Goal: Task Accomplishment & Management: Manage account settings

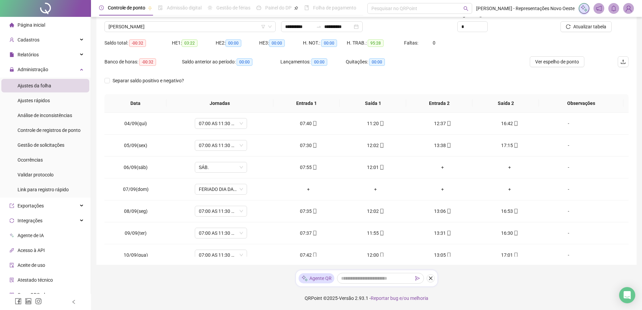
scroll to position [185, 0]
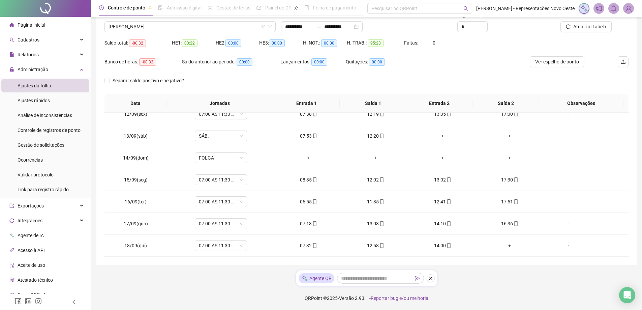
click at [494, 54] on div "Saldo total: -00:32 HE 1: 03:22 HE 2: 00:00 HE 3: 00:00 H. NOT.: 00:00 H. TRAB.…" at bounding box center [366, 46] width 524 height 19
click at [60, 145] on span "Gestão de solicitações" at bounding box center [41, 144] width 47 height 5
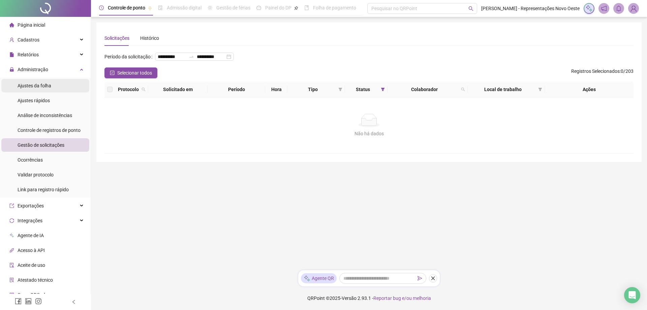
click at [45, 85] on span "Ajustes da folha" at bounding box center [35, 85] width 34 height 5
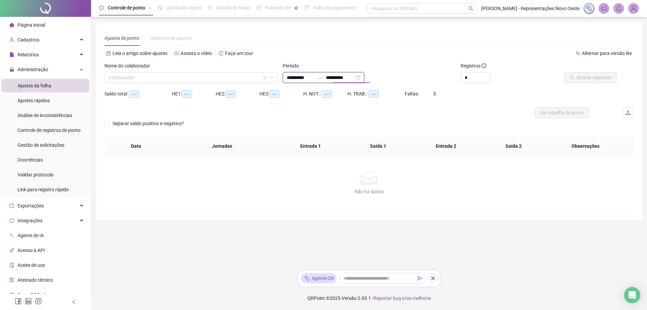
click at [335, 74] on input "**********" at bounding box center [340, 77] width 28 height 7
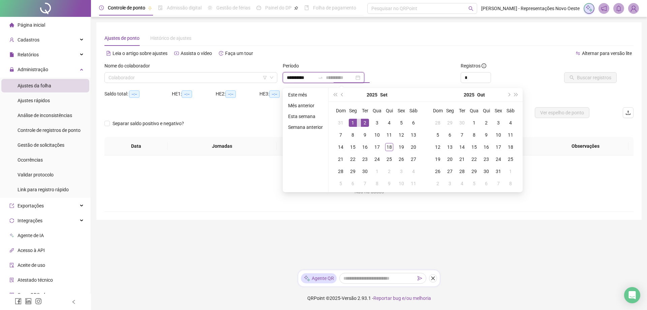
type input "**********"
click at [355, 121] on div "1" at bounding box center [353, 123] width 8 height 8
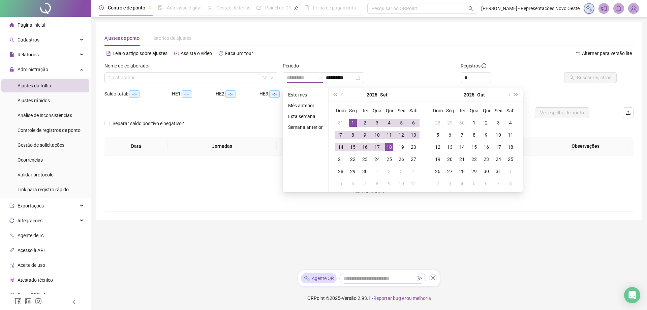
click at [389, 147] on div "18" at bounding box center [389, 147] width 8 height 8
type input "**********"
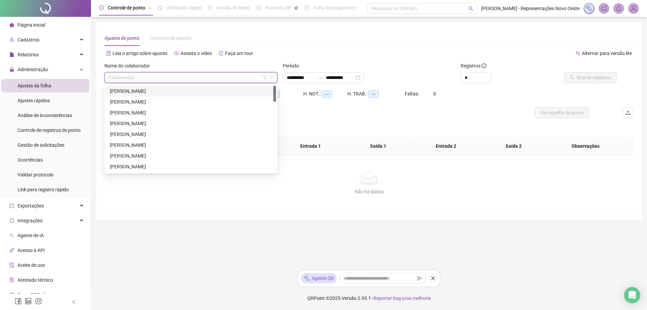
click at [197, 75] on input "search" at bounding box center [187, 77] width 159 height 10
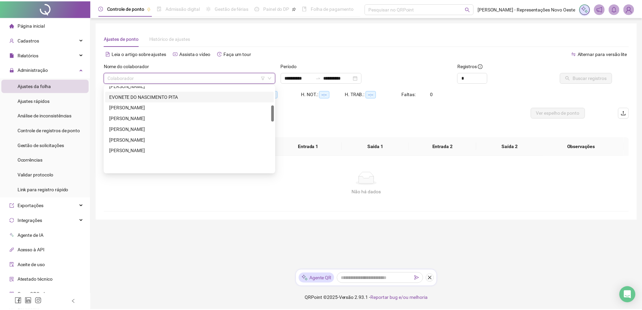
scroll to position [101, 0]
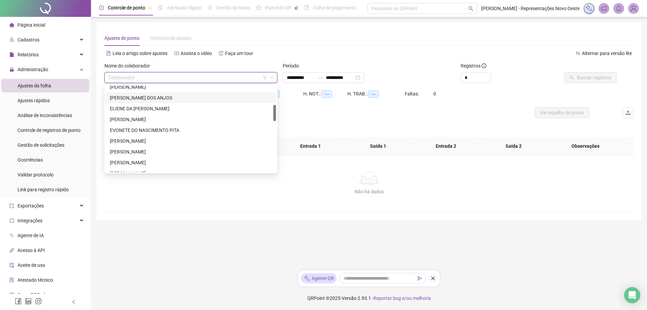
click at [160, 96] on div "[PERSON_NAME] DOS ANJOS" at bounding box center [191, 97] width 162 height 7
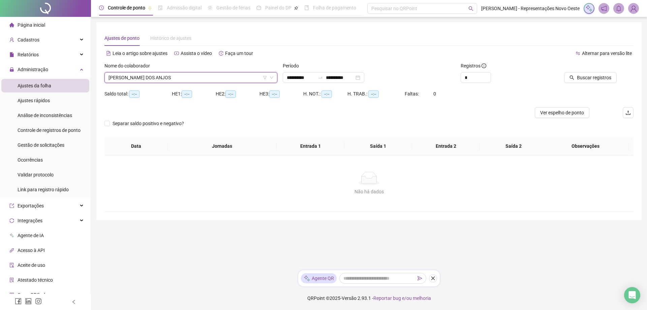
click at [590, 67] on div at bounding box center [583, 67] width 67 height 10
click at [588, 74] on span "Buscar registros" at bounding box center [594, 77] width 34 height 7
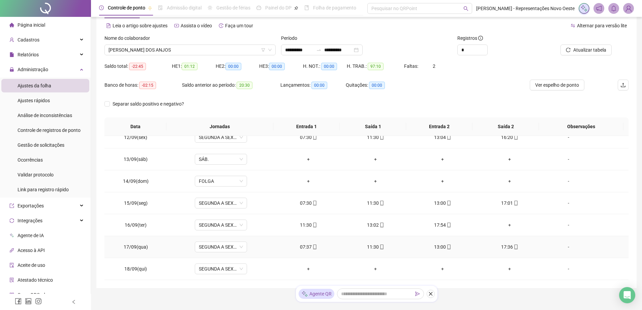
scroll to position [51, 0]
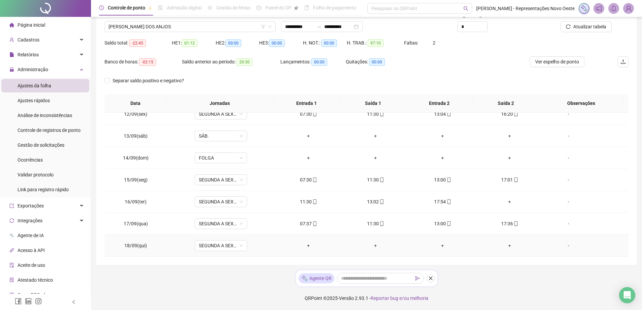
click at [564, 244] on div "-" at bounding box center [569, 245] width 40 height 7
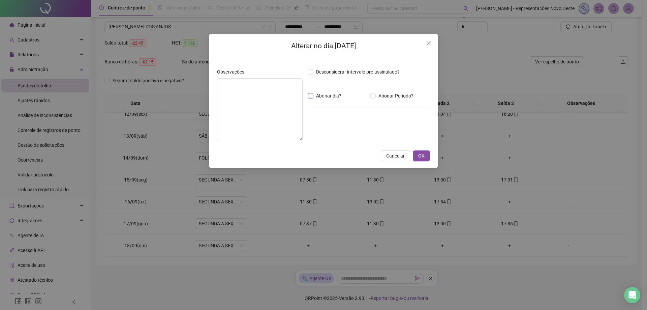
click at [331, 97] on span "Abonar dia?" at bounding box center [328, 95] width 31 height 7
click at [256, 113] on textarea at bounding box center [260, 109] width 86 height 63
paste textarea "**********"
drag, startPoint x: 263, startPoint y: 82, endPoint x: 40, endPoint y: 82, distance: 222.7
click at [40, 82] on div "**********" at bounding box center [323, 155] width 647 height 310
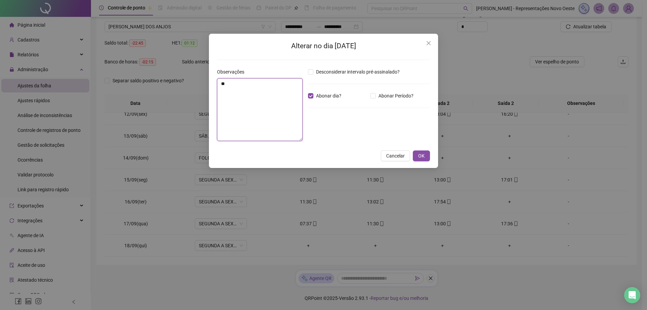
type textarea "*"
type textarea "**********"
click at [423, 159] on span "OK" at bounding box center [421, 155] width 6 height 7
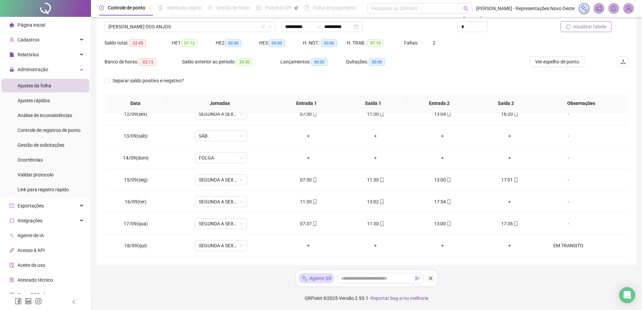
click at [577, 31] on button "Atualizar tabela" at bounding box center [585, 26] width 51 height 11
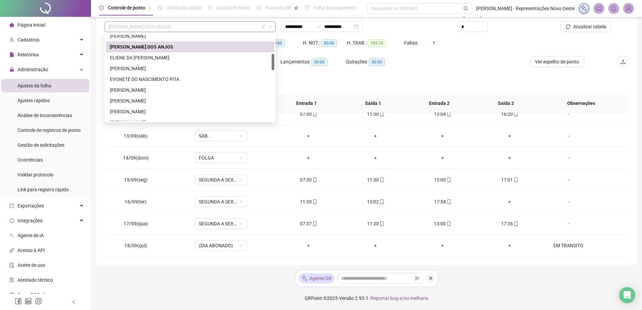
click at [146, 26] on span "[PERSON_NAME] DOS ANJOS" at bounding box center [189, 27] width 163 height 10
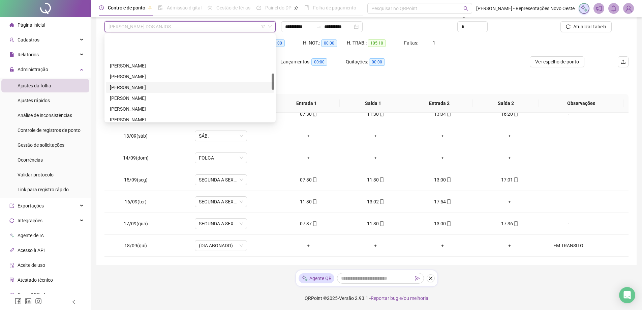
scroll to position [236, 0]
click at [149, 79] on div "[PERSON_NAME] [PERSON_NAME] [PERSON_NAME]" at bounding box center [190, 79] width 168 height 108
click at [158, 82] on div "[PERSON_NAME]" at bounding box center [190, 84] width 160 height 7
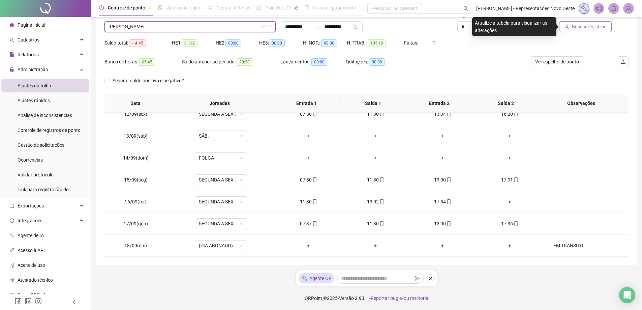
click at [562, 23] on button "Buscar registros" at bounding box center [585, 26] width 53 height 11
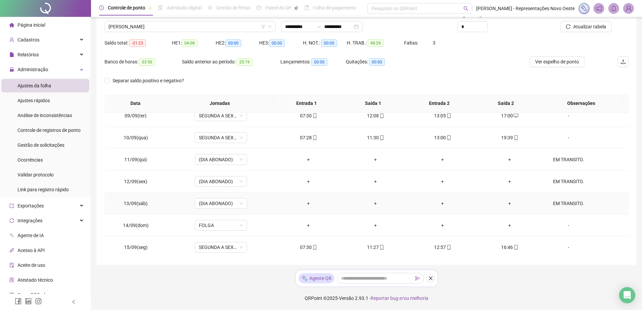
scroll to position [217, 0]
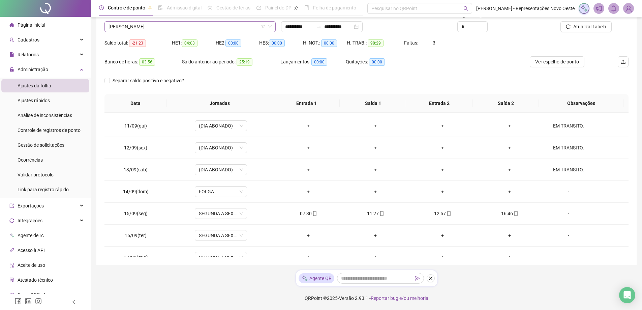
click at [192, 27] on span "[PERSON_NAME]" at bounding box center [189, 27] width 163 height 10
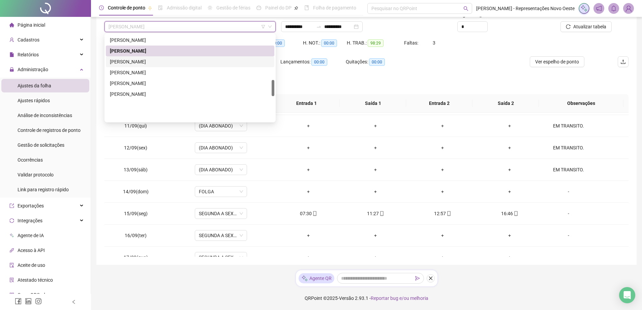
scroll to position [236, 0]
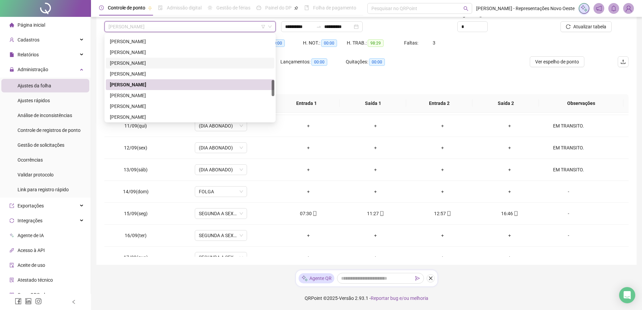
click at [134, 64] on div "[PERSON_NAME]" at bounding box center [190, 62] width 160 height 7
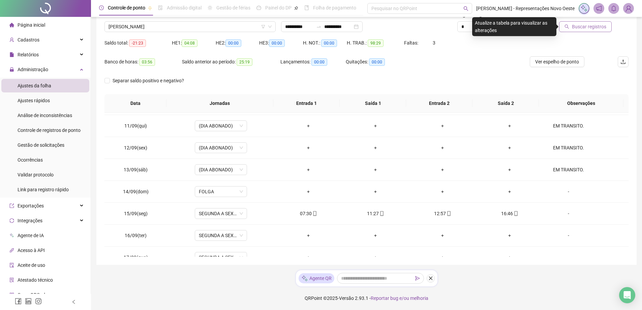
click at [589, 30] on span "Buscar registros" at bounding box center [589, 26] width 34 height 7
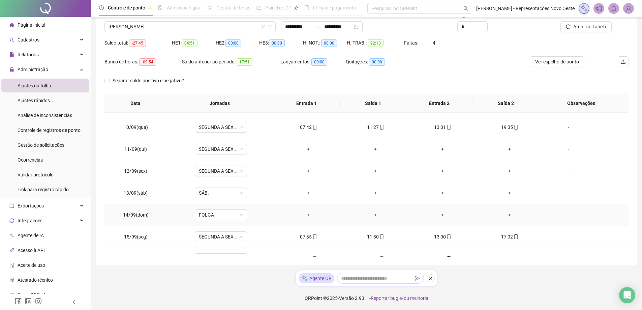
scroll to position [183, 0]
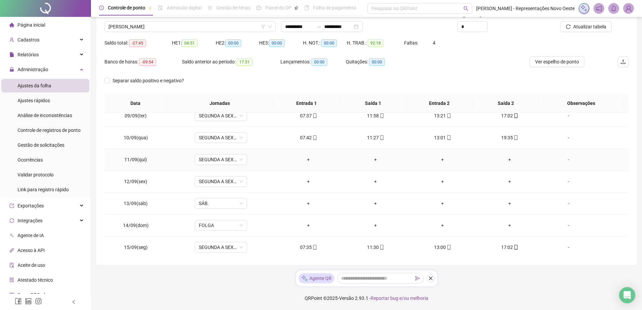
click at [565, 158] on div "-" at bounding box center [569, 159] width 40 height 7
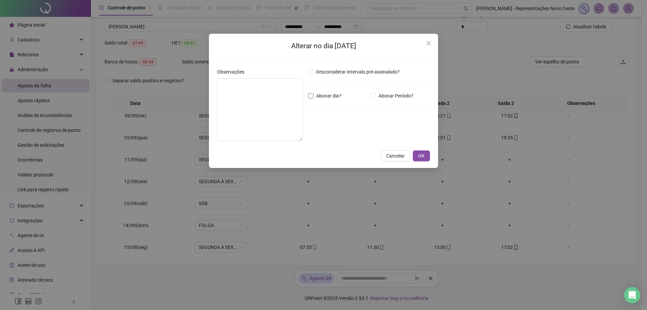
click at [319, 93] on span "Abonar dia?" at bounding box center [328, 95] width 31 height 7
click at [421, 158] on span "OK" at bounding box center [421, 155] width 6 height 7
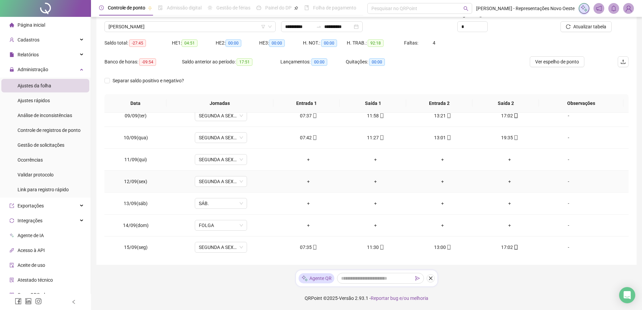
click at [563, 180] on div "-" at bounding box center [569, 181] width 40 height 7
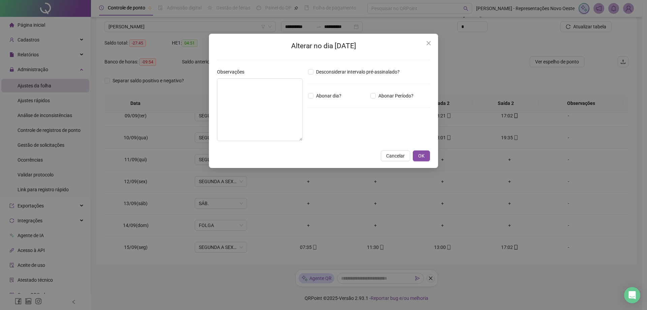
click at [318, 91] on div "Desconsiderar intervalo pré-assinalado? Abonar dia? Abonar Período? Horas a abo…" at bounding box center [368, 107] width 127 height 78
click at [325, 100] on div "Desconsiderar intervalo pré-assinalado? Abonar dia? Abonar Período? Horas a abo…" at bounding box center [368, 107] width 127 height 78
click at [330, 96] on span "Abonar dia?" at bounding box center [328, 95] width 31 height 7
click at [421, 151] on button "OK" at bounding box center [421, 155] width 17 height 11
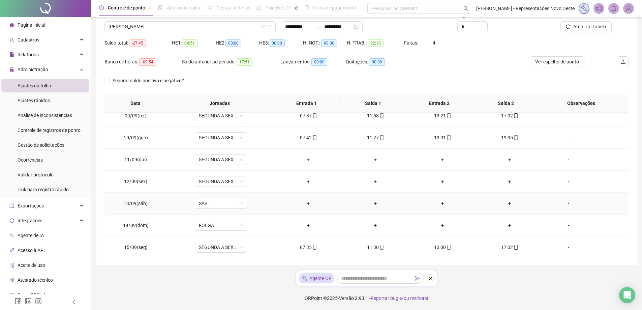
click at [559, 201] on div "-" at bounding box center [569, 202] width 40 height 7
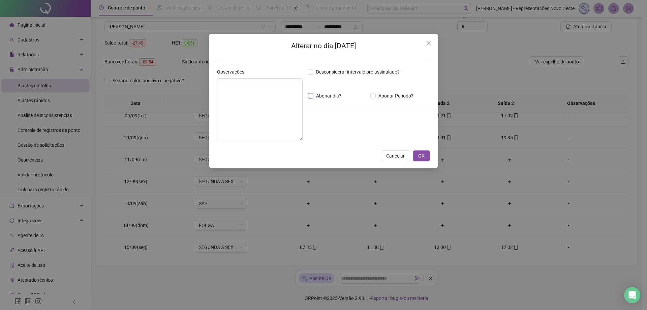
click at [330, 98] on span "Abonar dia?" at bounding box center [328, 95] width 31 height 7
click at [424, 150] on div "Alterar no dia [DATE] Observações Desconsiderar intervalo pré-assinalado? Abona…" at bounding box center [323, 101] width 229 height 134
click at [422, 152] on span "OK" at bounding box center [421, 155] width 6 height 7
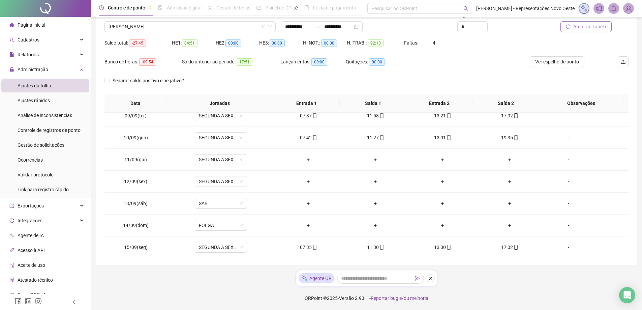
click at [590, 28] on span "Atualizar tabela" at bounding box center [589, 26] width 33 height 7
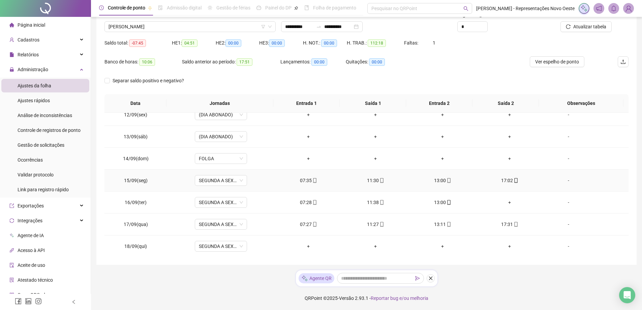
scroll to position [250, 0]
click at [45, 150] on div "Gestão de solicitações" at bounding box center [41, 144] width 47 height 13
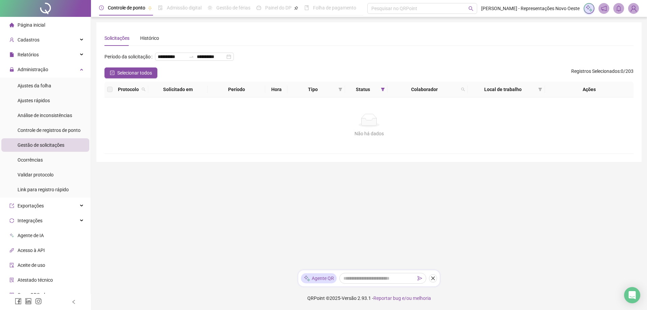
click at [59, 24] on li "Página inicial" at bounding box center [45, 24] width 88 height 13
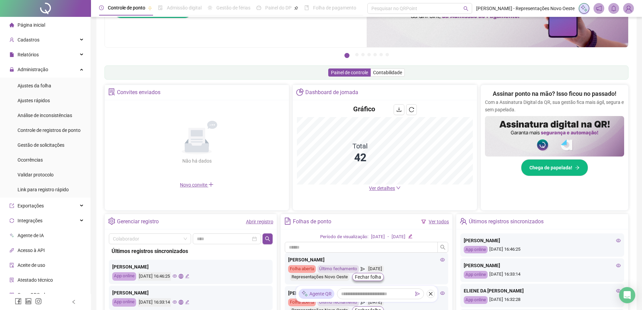
scroll to position [101, 0]
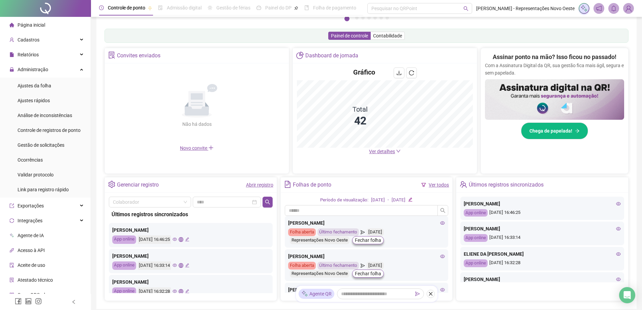
click at [379, 151] on span "Ver detalhes" at bounding box center [382, 151] width 26 height 5
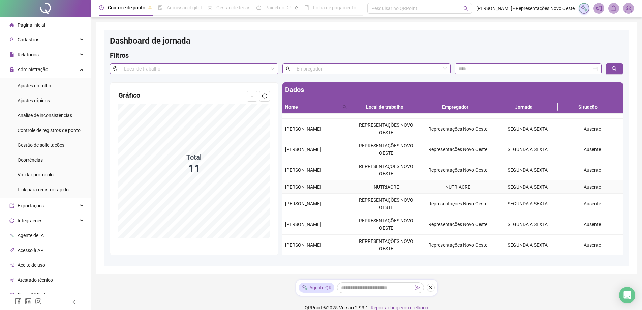
scroll to position [9, 0]
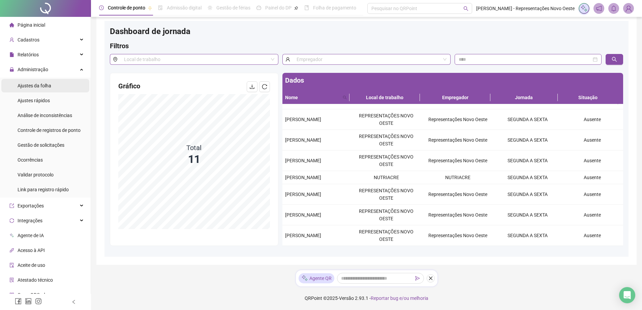
click at [53, 86] on li "Ajustes da folha" at bounding box center [45, 85] width 88 height 13
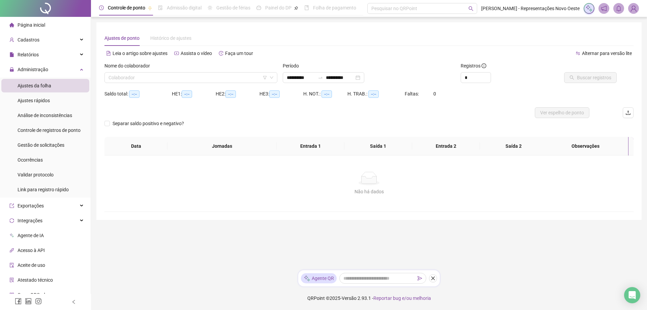
type input "**********"
click at [245, 80] on input "search" at bounding box center [187, 77] width 159 height 10
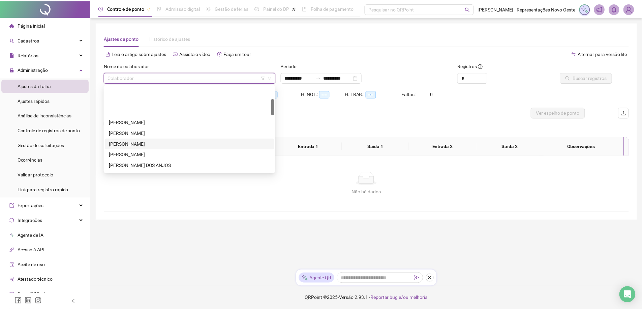
scroll to position [67, 0]
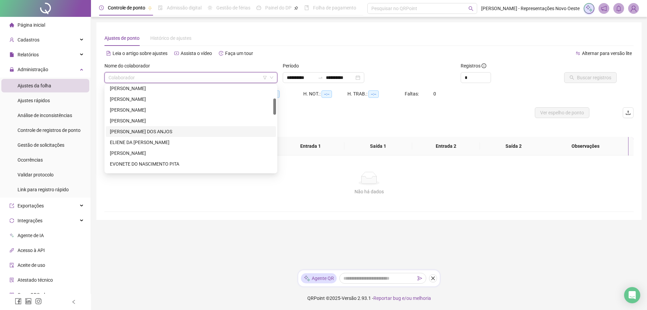
drag, startPoint x: 144, startPoint y: 128, endPoint x: 283, endPoint y: 99, distance: 142.3
click at [145, 128] on div "[PERSON_NAME] DOS ANJOS" at bounding box center [191, 131] width 162 height 7
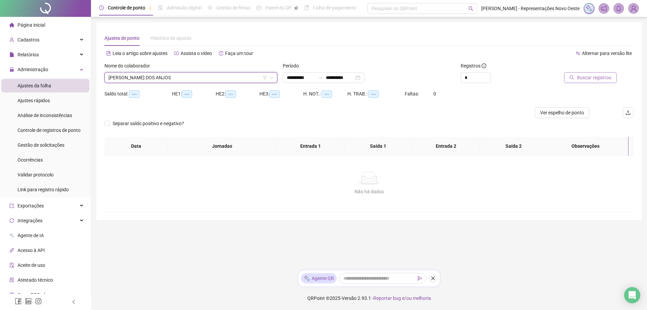
click at [584, 75] on span "Buscar registros" at bounding box center [594, 77] width 34 height 7
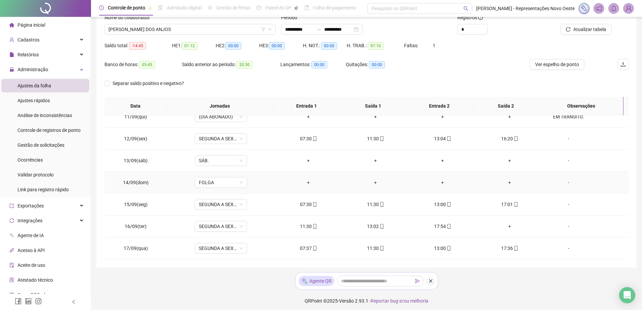
scroll to position [51, 0]
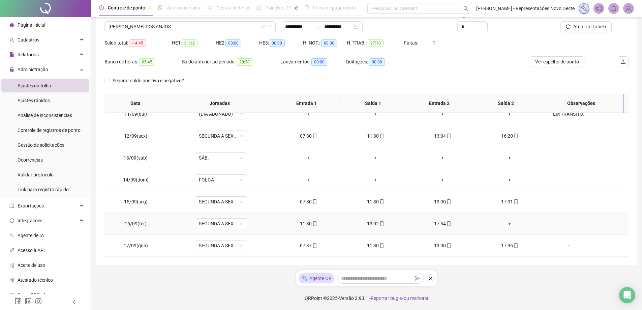
click at [507, 224] on div "+" at bounding box center [509, 223] width 56 height 7
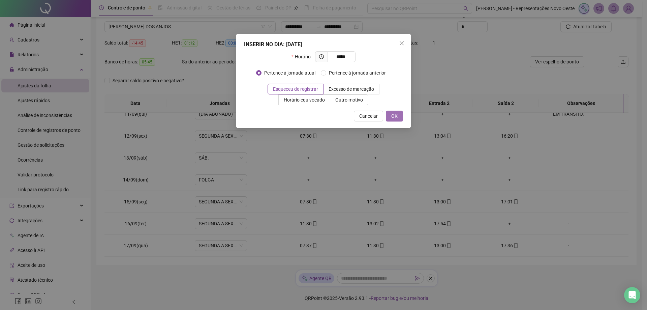
type input "*****"
click at [391, 116] on span "OK" at bounding box center [394, 115] width 6 height 7
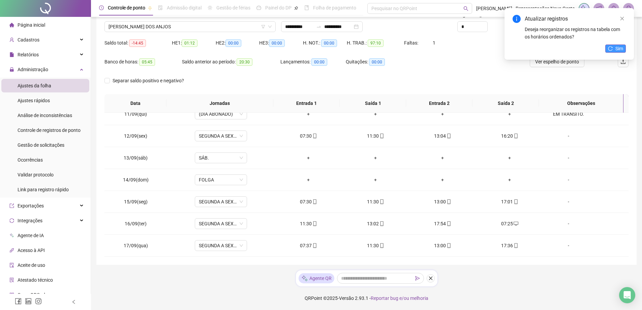
click at [608, 46] on button "Sim" at bounding box center [615, 48] width 21 height 8
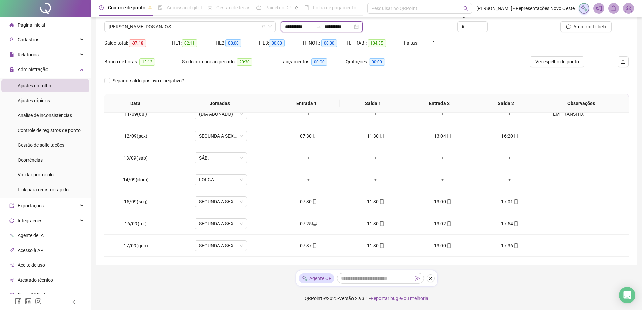
click at [350, 30] on input "**********" at bounding box center [338, 26] width 28 height 7
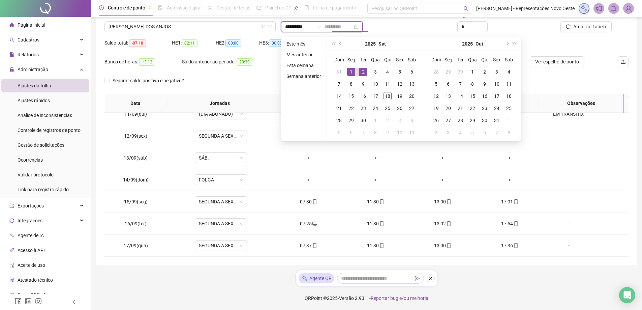
type input "**********"
click at [351, 72] on div "1" at bounding box center [351, 72] width 8 height 8
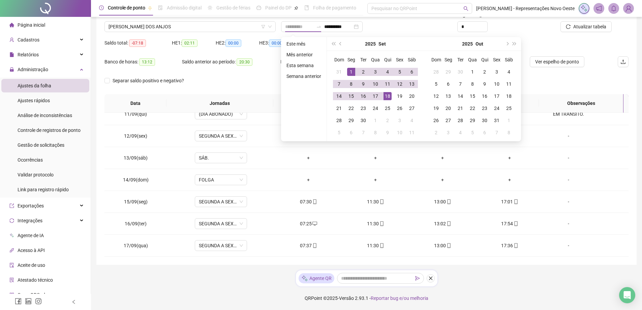
click at [391, 95] on td "18" at bounding box center [387, 96] width 12 height 12
type input "**********"
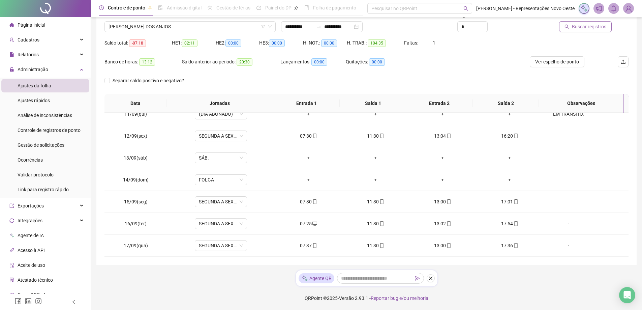
click at [575, 27] on span "Buscar registros" at bounding box center [589, 26] width 34 height 7
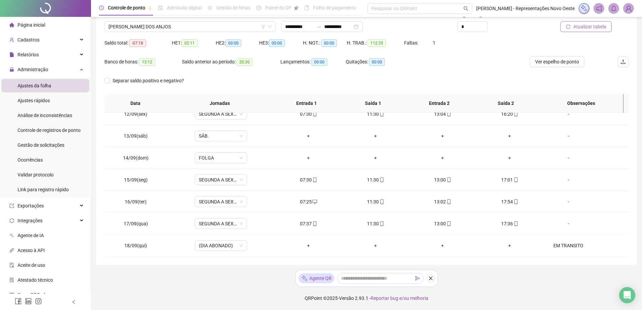
click at [595, 25] on span "Atualizar tabela" at bounding box center [589, 26] width 33 height 7
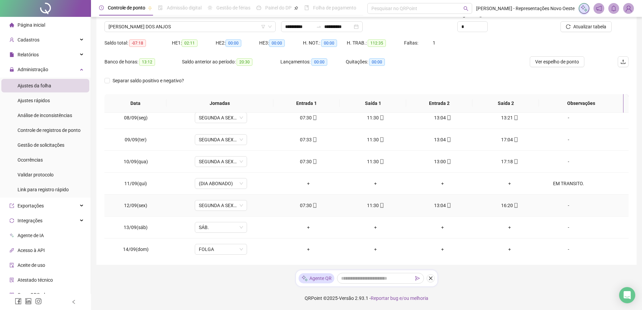
scroll to position [116, 0]
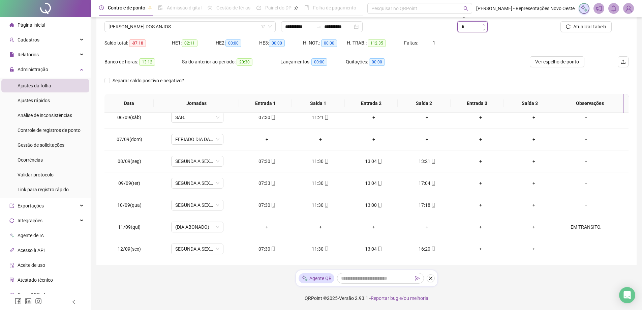
click at [484, 24] on icon "up" at bounding box center [484, 25] width 2 height 2
type input "*"
click at [483, 29] on icon "down" at bounding box center [484, 29] width 2 height 2
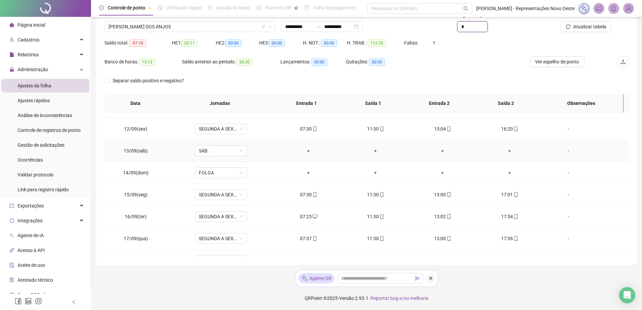
scroll to position [250, 0]
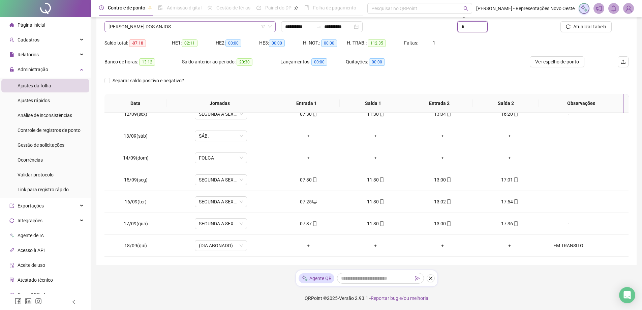
click at [239, 26] on span "[PERSON_NAME] DOS ANJOS" at bounding box center [189, 27] width 163 height 10
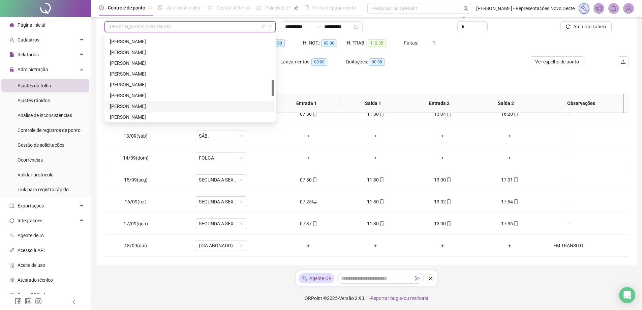
scroll to position [270, 0]
click at [127, 101] on div "[DEMOGRAPHIC_DATA][PERSON_NAME]" at bounding box center [190, 104] width 160 height 7
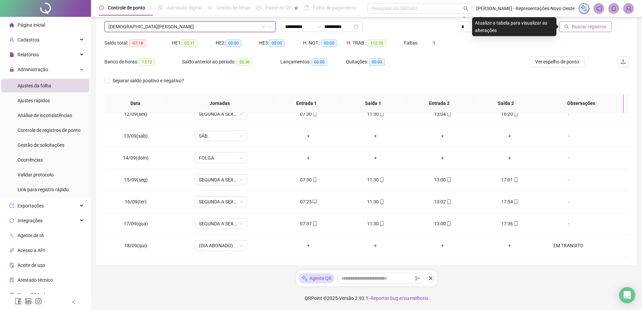
click at [576, 26] on span "Buscar registros" at bounding box center [589, 26] width 34 height 7
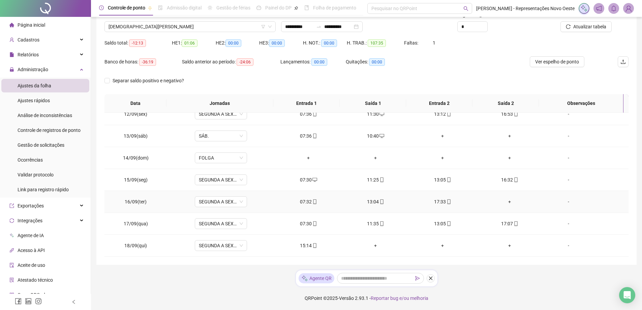
click at [511, 201] on div "+" at bounding box center [509, 201] width 56 height 7
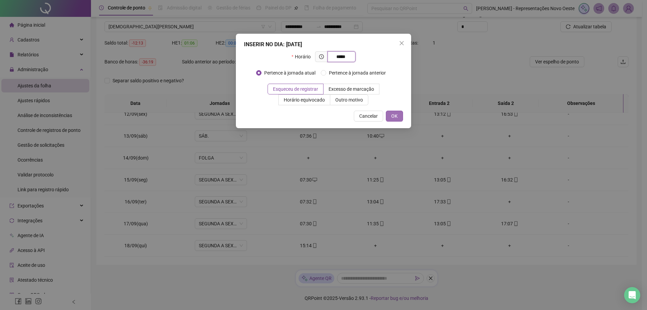
type input "*****"
click at [393, 118] on span "OK" at bounding box center [394, 115] width 6 height 7
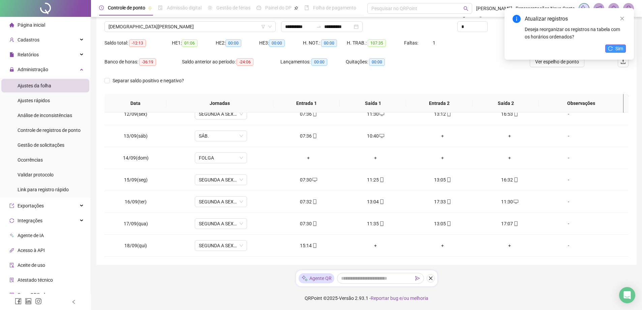
click at [614, 49] on button "Sim" at bounding box center [615, 48] width 21 height 8
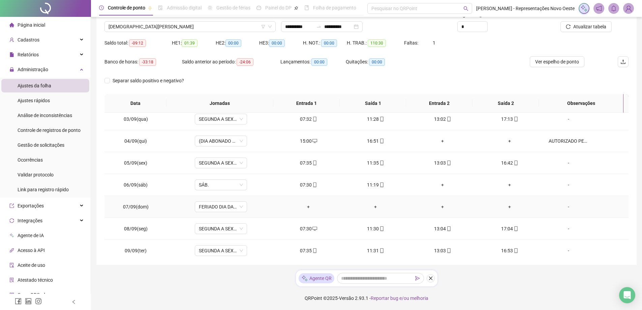
scroll to position [0, 0]
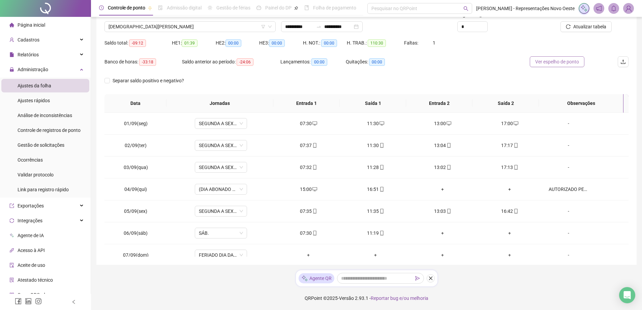
click at [560, 63] on span "Ver espelho de ponto" at bounding box center [557, 61] width 44 height 7
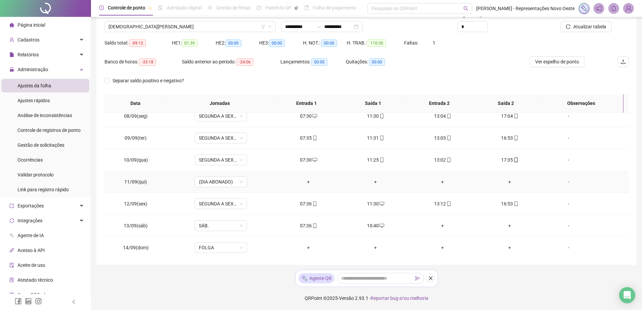
scroll to position [202, 0]
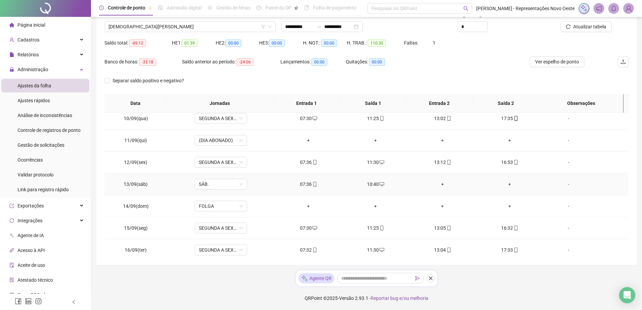
click at [376, 187] on div "10:40" at bounding box center [375, 183] width 56 height 7
type input "**********"
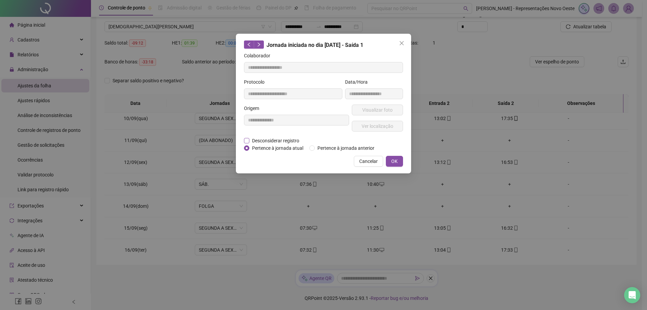
click at [277, 138] on span "Desconsiderar registro" at bounding box center [275, 140] width 53 height 7
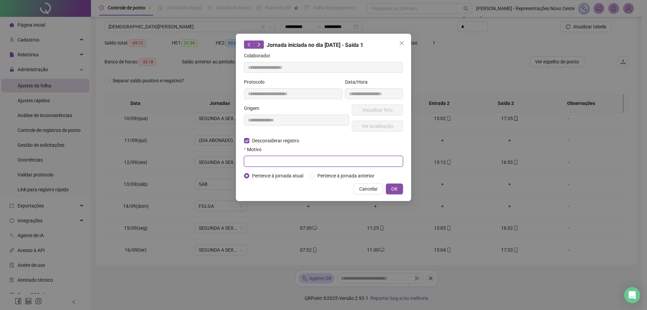
click at [264, 160] on input "text" at bounding box center [323, 161] width 159 height 11
type input "*"
click at [391, 189] on button "OK" at bounding box center [394, 188] width 17 height 11
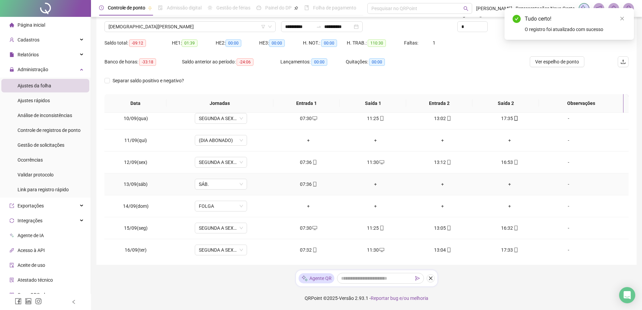
click at [371, 185] on div "+" at bounding box center [375, 183] width 56 height 7
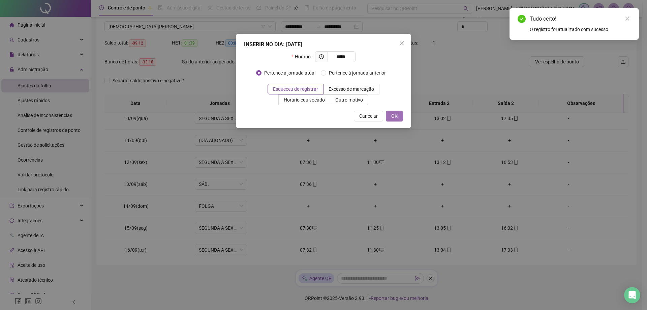
type input "*****"
click at [392, 119] on span "OK" at bounding box center [394, 115] width 6 height 7
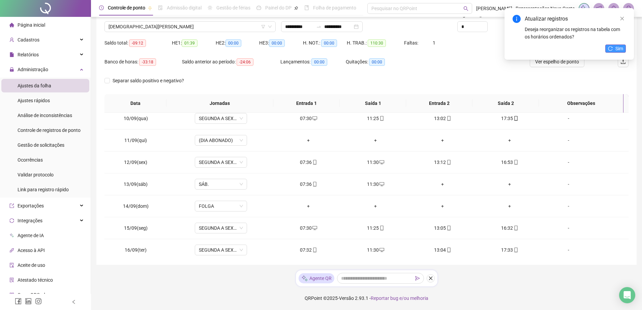
click at [619, 46] on span "Sim" at bounding box center [619, 48] width 8 height 7
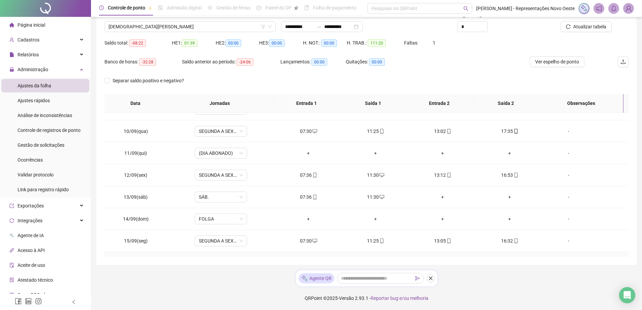
scroll to position [250, 0]
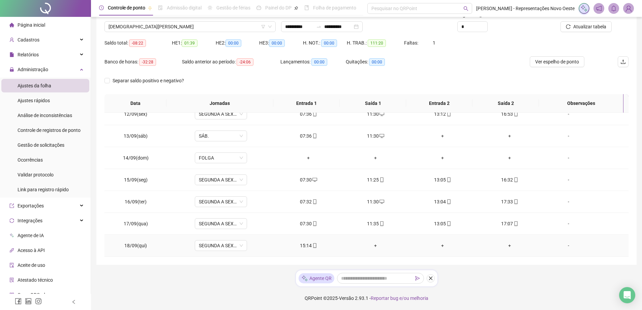
click at [301, 248] on div "15:14" at bounding box center [308, 245] width 56 height 7
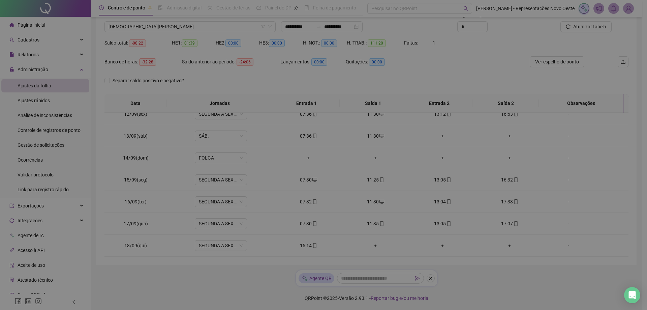
type input "**********"
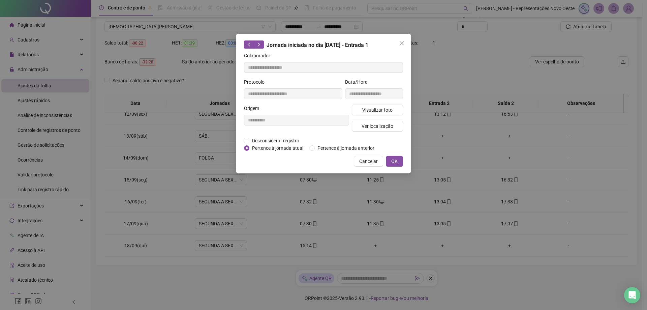
drag, startPoint x: 405, startPoint y: 42, endPoint x: 414, endPoint y: 48, distance: 10.6
click at [405, 42] on span "Close" at bounding box center [401, 42] width 11 height 5
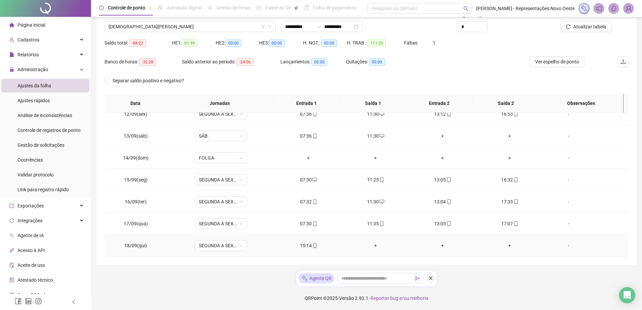
click at [564, 249] on td "-" at bounding box center [585, 246] width 85 height 22
click at [565, 244] on div "-" at bounding box center [569, 245] width 40 height 7
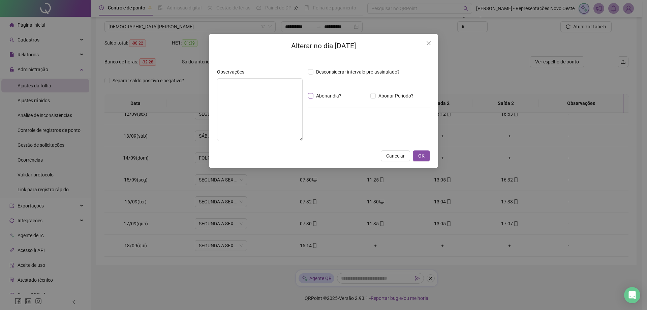
click at [328, 94] on span "Abonar dia?" at bounding box center [328, 95] width 31 height 7
drag, startPoint x: 420, startPoint y: 155, endPoint x: 465, endPoint y: 125, distance: 53.5
click at [420, 155] on span "OK" at bounding box center [421, 155] width 6 height 7
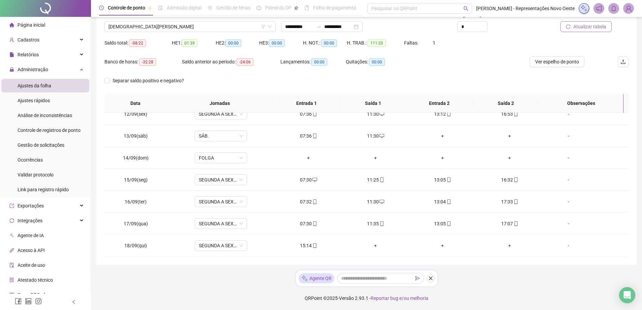
click at [582, 27] on span "Atualizar tabela" at bounding box center [589, 26] width 33 height 7
click at [589, 23] on button "Atualizar tabela" at bounding box center [585, 26] width 51 height 11
click at [556, 246] on div "-" at bounding box center [569, 245] width 40 height 7
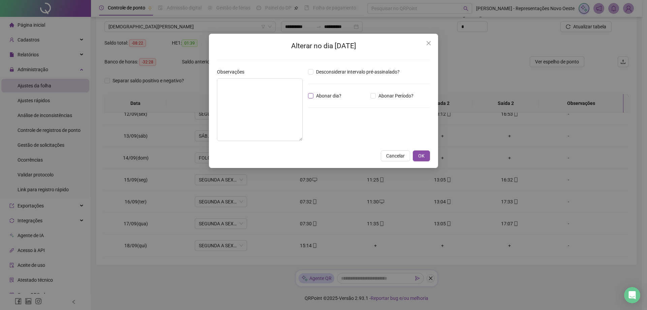
click at [324, 98] on span "Abonar dia?" at bounding box center [328, 95] width 31 height 7
click at [423, 153] on span "OK" at bounding box center [421, 155] width 6 height 7
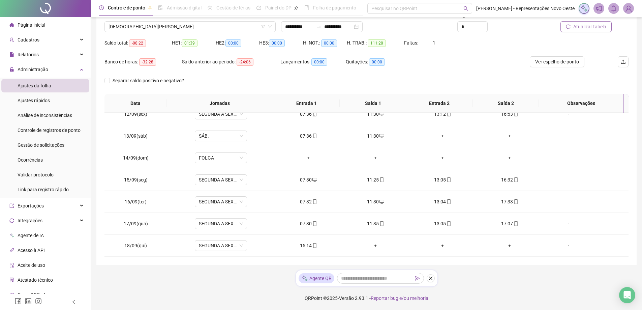
click at [591, 22] on button "Atualizar tabela" at bounding box center [585, 26] width 51 height 11
click at [550, 68] on div "Ver espelho de ponto" at bounding box center [557, 65] width 87 height 19
click at [559, 59] on span "Ver espelho de ponto" at bounding box center [557, 61] width 44 height 7
click at [340, 25] on input "**********" at bounding box center [338, 26] width 28 height 7
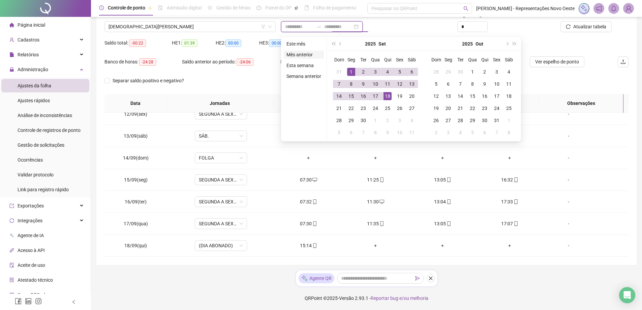
type input "**********"
click at [338, 41] on button "prev-year" at bounding box center [340, 43] width 7 height 13
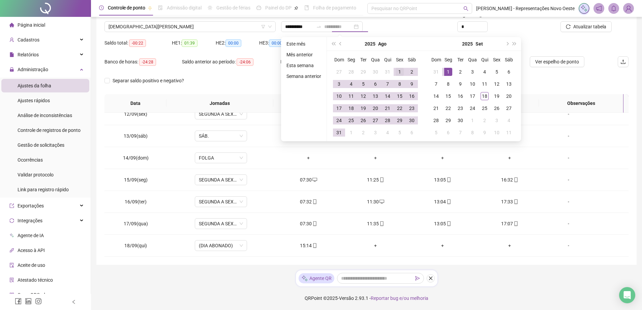
type input "**********"
click at [396, 69] on div "1" at bounding box center [400, 72] width 8 height 8
click at [337, 131] on div "31" at bounding box center [339, 132] width 8 height 8
type input "**********"
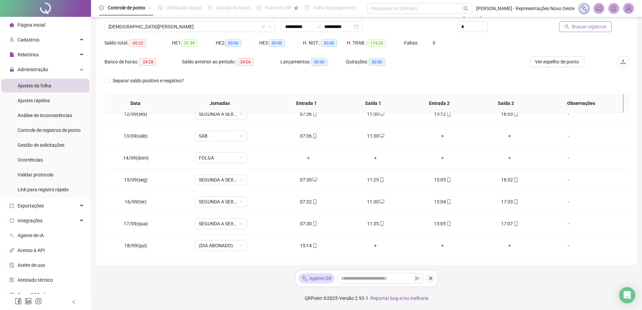
click at [580, 28] on span "Buscar registros" at bounding box center [589, 26] width 34 height 7
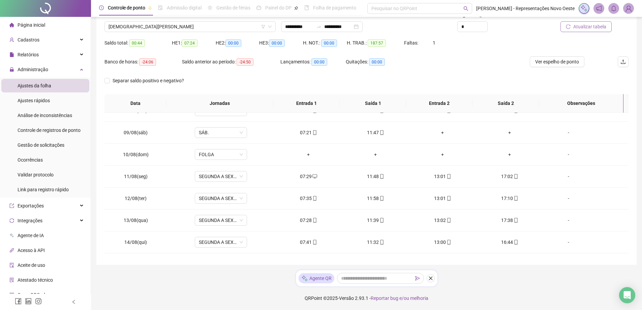
scroll to position [82, 0]
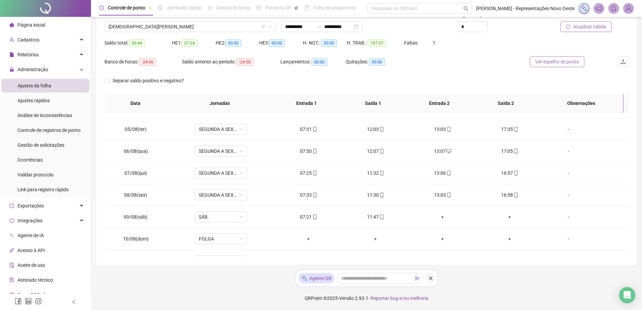
click at [564, 64] on span "Ver espelho de ponto" at bounding box center [557, 61] width 44 height 7
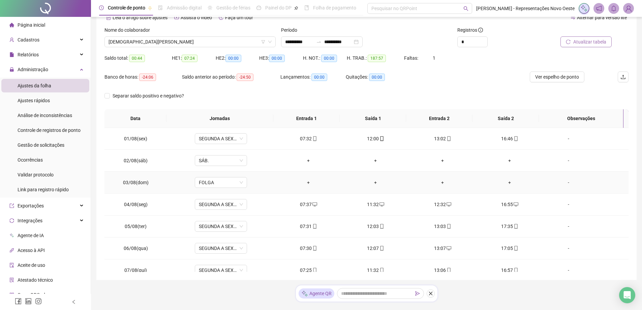
scroll to position [0, 0]
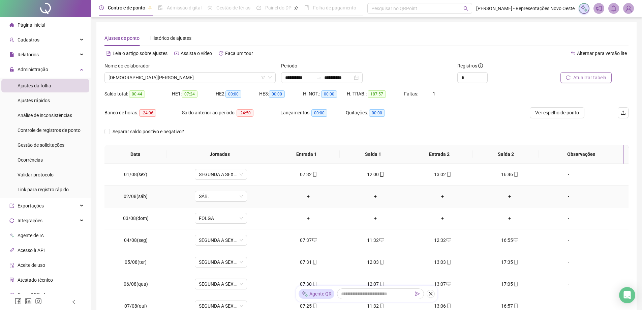
click at [306, 192] on div "+" at bounding box center [308, 195] width 56 height 7
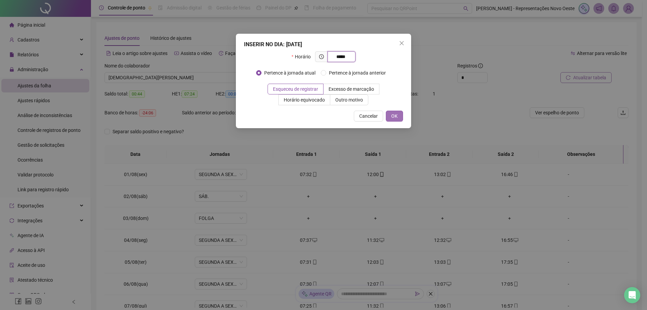
type input "*****"
click at [397, 115] on span "OK" at bounding box center [394, 115] width 6 height 7
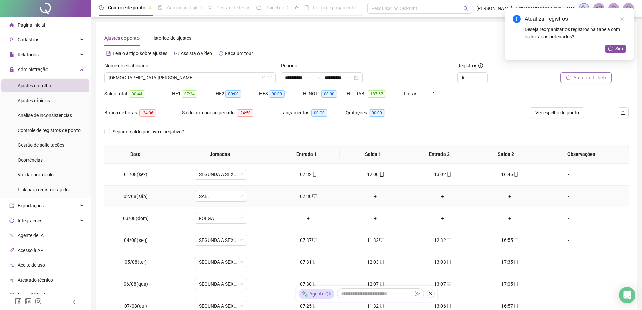
click at [372, 197] on div "+" at bounding box center [375, 195] width 56 height 7
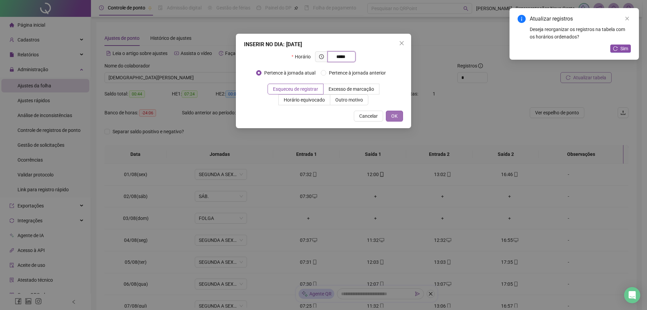
type input "*****"
click at [398, 114] on button "OK" at bounding box center [394, 116] width 17 height 11
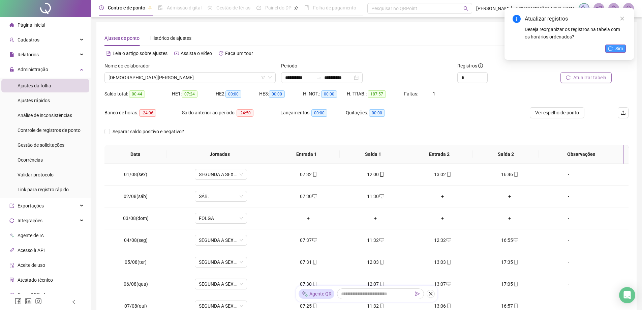
click at [621, 50] on span "Sim" at bounding box center [619, 48] width 8 height 7
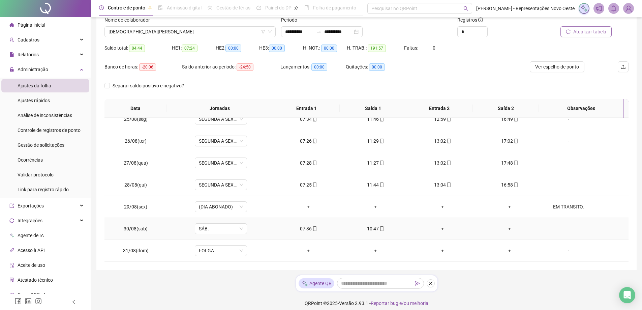
scroll to position [51, 0]
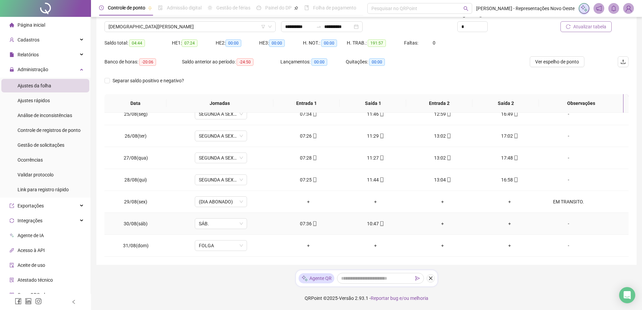
click at [383, 223] on div "10:47" at bounding box center [375, 223] width 56 height 7
type input "**********"
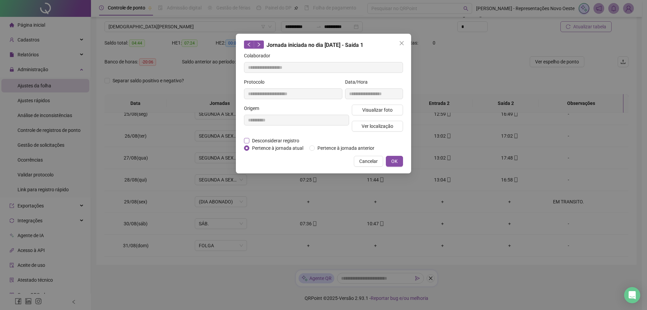
click at [278, 138] on span "Desconsiderar registro" at bounding box center [275, 140] width 53 height 7
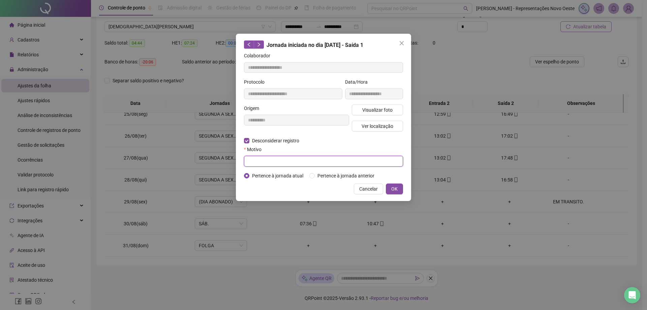
click at [269, 156] on input "text" at bounding box center [323, 161] width 159 height 11
type input "*"
click at [395, 191] on span "OK" at bounding box center [394, 188] width 6 height 7
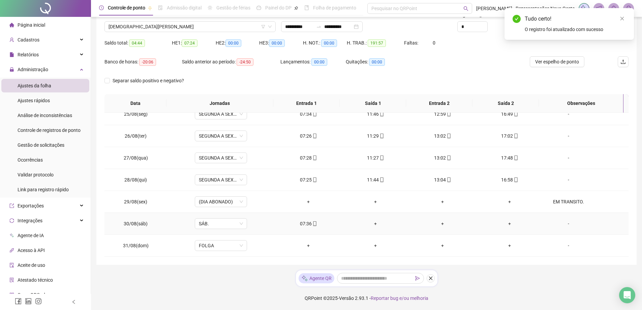
click at [373, 223] on div "+" at bounding box center [375, 223] width 56 height 7
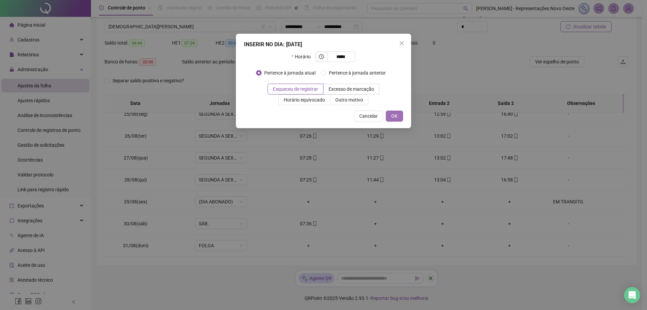
type input "*****"
click at [400, 116] on button "OK" at bounding box center [394, 116] width 17 height 11
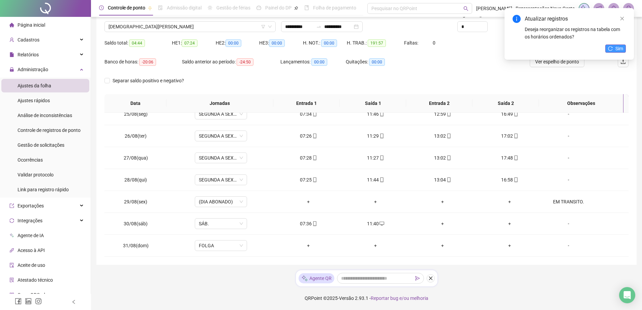
click at [616, 48] on span "Sim" at bounding box center [619, 48] width 8 height 7
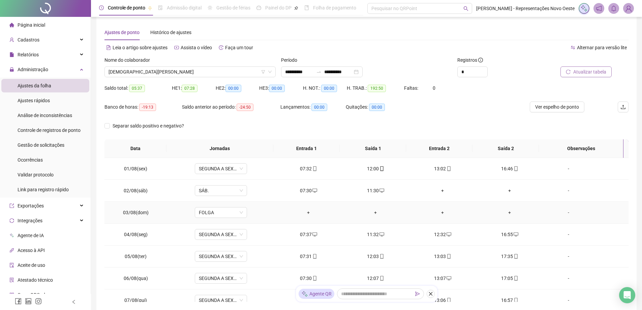
scroll to position [0, 0]
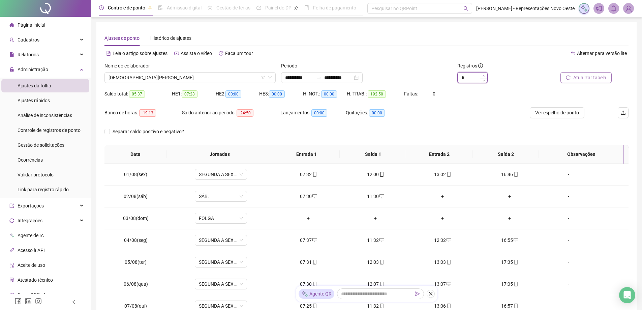
click at [484, 74] on span "Increase Value" at bounding box center [483, 75] width 7 height 6
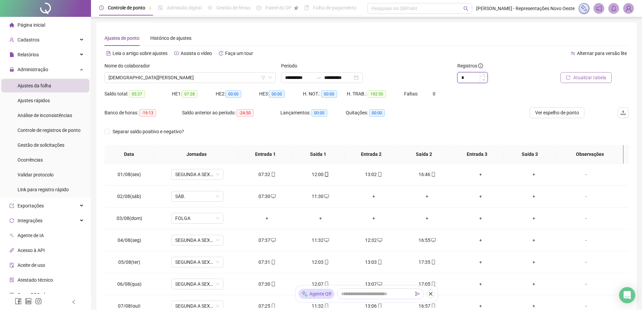
click at [483, 80] on icon "down" at bounding box center [484, 79] width 2 height 1
type input "*"
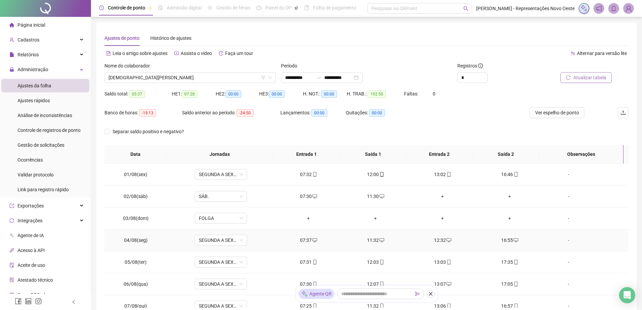
click at [507, 241] on div "16:55" at bounding box center [509, 239] width 56 height 7
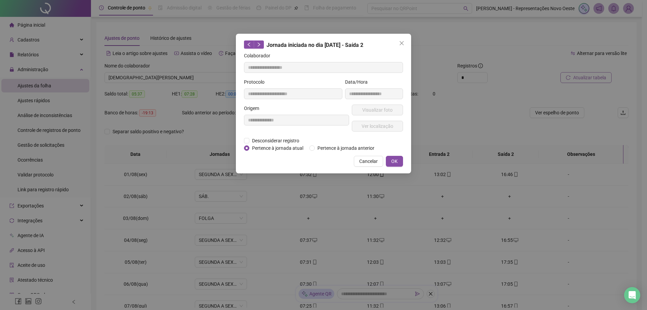
type input "**********"
click at [290, 142] on span "Desconsiderar registro" at bounding box center [275, 140] width 53 height 7
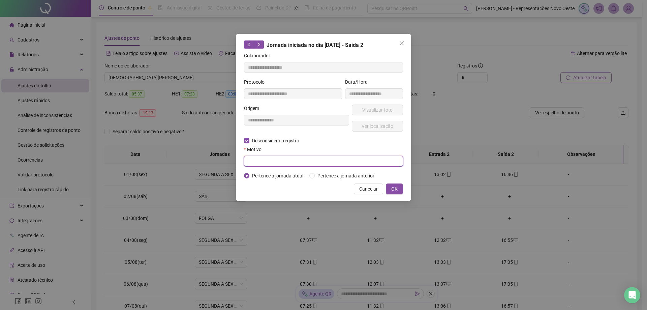
click at [271, 163] on input "text" at bounding box center [323, 161] width 159 height 11
type input "*"
click at [400, 44] on icon "close" at bounding box center [401, 42] width 5 height 5
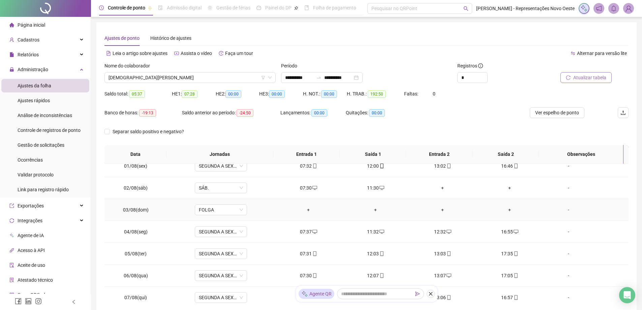
scroll to position [34, 0]
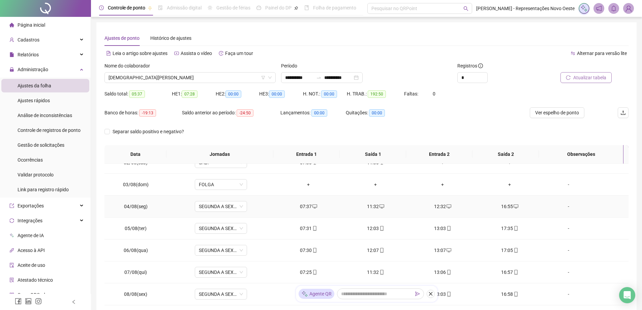
click at [504, 212] on td "16:55" at bounding box center [509, 206] width 67 height 22
click at [514, 204] on icon "desktop" at bounding box center [516, 206] width 5 height 5
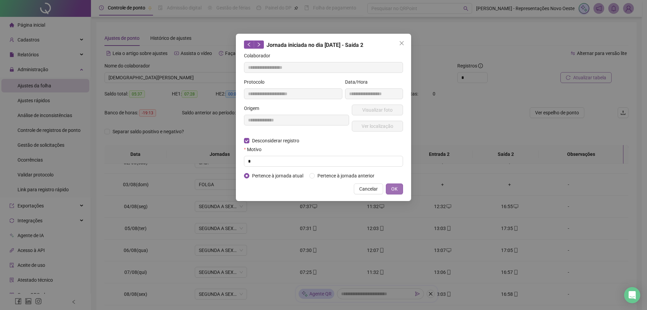
click at [395, 187] on span "OK" at bounding box center [394, 188] width 6 height 7
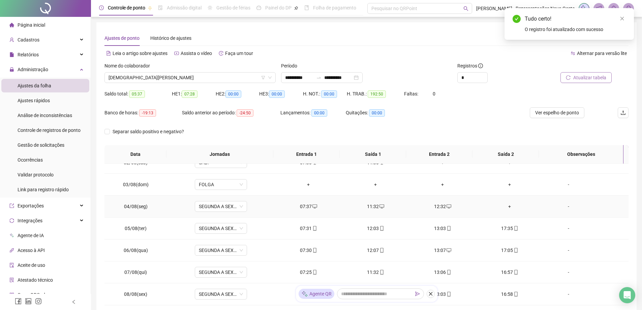
click at [507, 204] on div "+" at bounding box center [509, 206] width 56 height 7
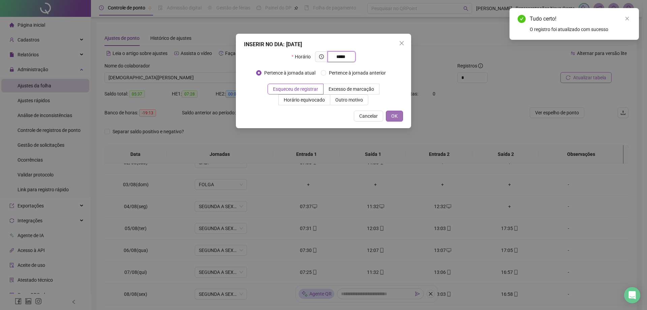
type input "*****"
click at [395, 113] on span "OK" at bounding box center [394, 115] width 6 height 7
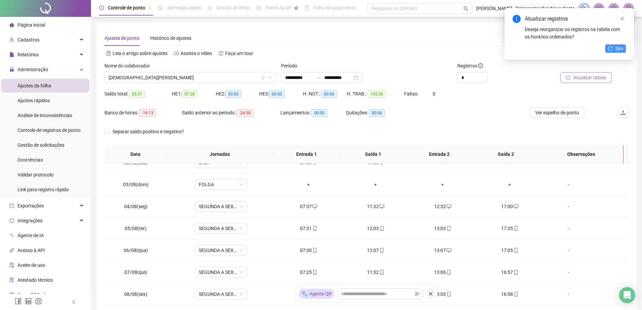
click at [610, 52] on button "Sim" at bounding box center [615, 48] width 21 height 8
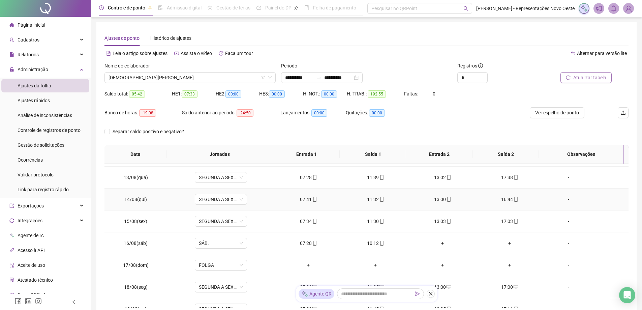
scroll to position [270, 0]
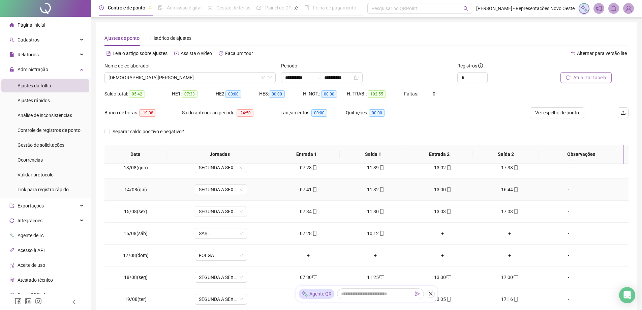
click at [515, 188] on div "16:44" at bounding box center [509, 189] width 56 height 7
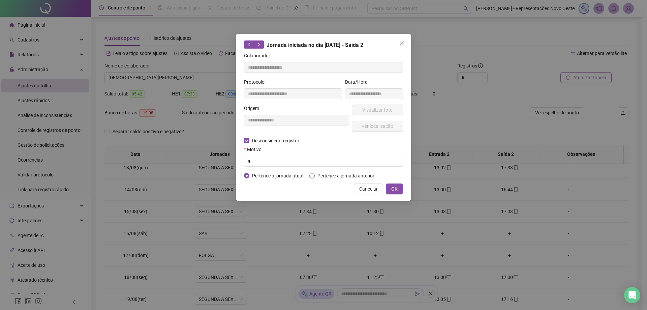
type input "**********"
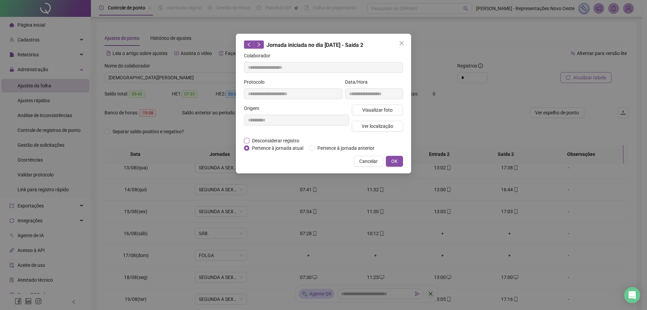
click at [295, 140] on span "Desconsiderar registro" at bounding box center [275, 140] width 53 height 7
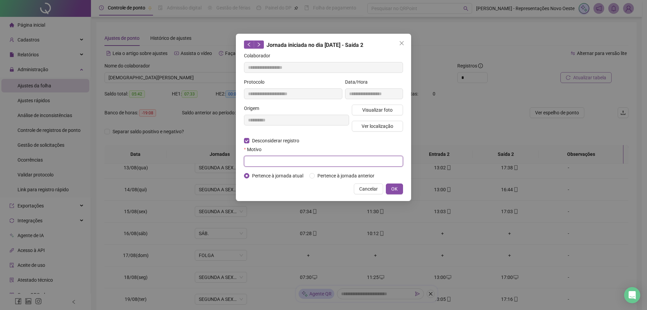
click at [267, 163] on input "text" at bounding box center [323, 161] width 159 height 11
type input "*"
click at [396, 188] on span "OK" at bounding box center [394, 188] width 6 height 7
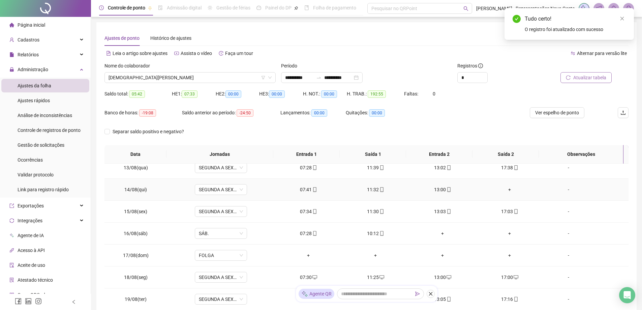
click at [508, 189] on div "+" at bounding box center [509, 189] width 56 height 7
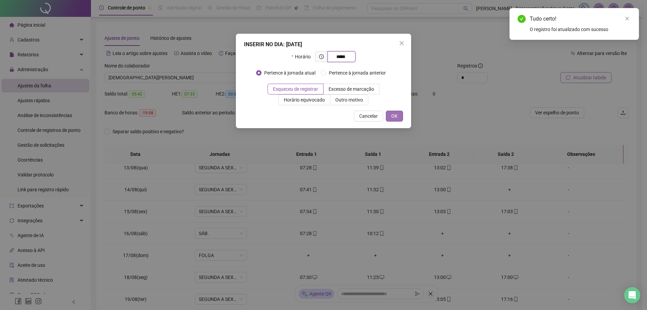
type input "*****"
click at [398, 117] on button "OK" at bounding box center [394, 116] width 17 height 11
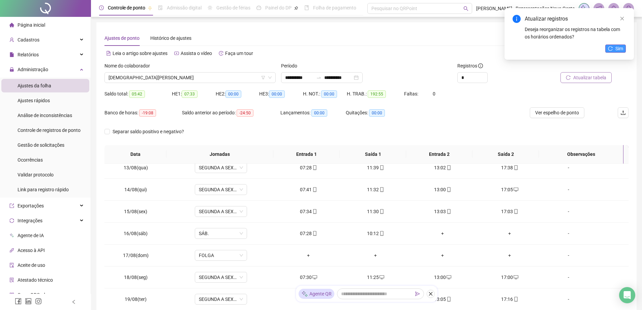
click at [617, 49] on span "Sim" at bounding box center [619, 48] width 8 height 7
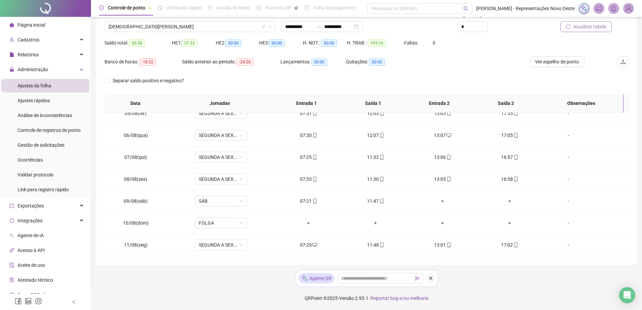
scroll to position [0, 0]
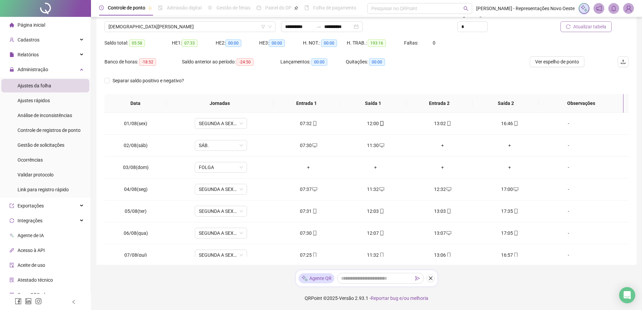
click at [585, 27] on span "Atualizar tabela" at bounding box center [589, 26] width 33 height 7
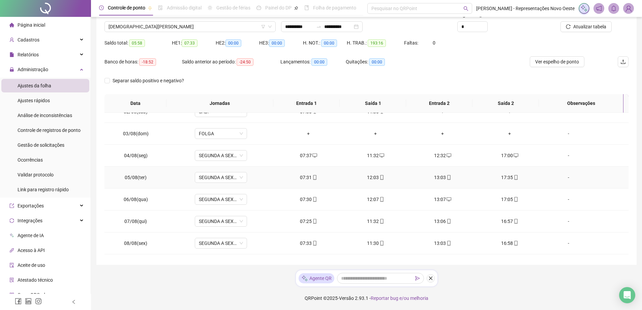
scroll to position [67, 0]
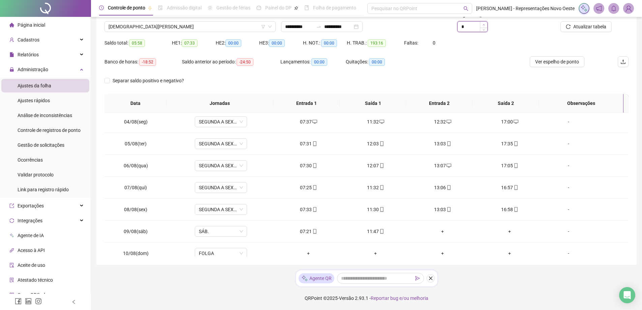
click at [481, 24] on span "Increase Value" at bounding box center [483, 25] width 7 height 6
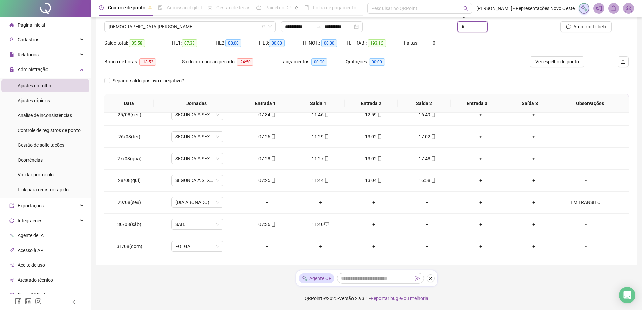
scroll to position [535, 0]
click at [483, 28] on icon "down" at bounding box center [484, 29] width 2 height 2
type input "*"
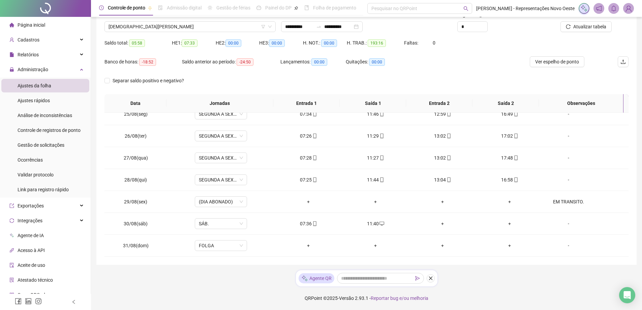
click at [36, 23] on span "Página inicial" at bounding box center [32, 24] width 28 height 5
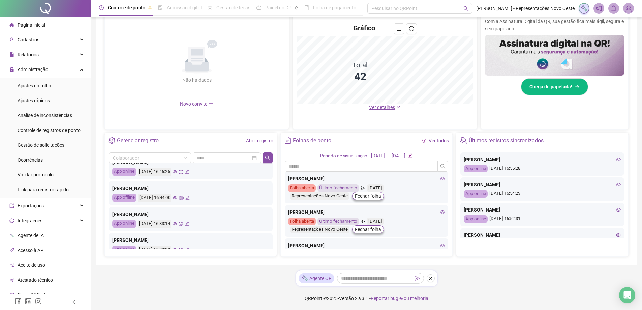
scroll to position [135, 0]
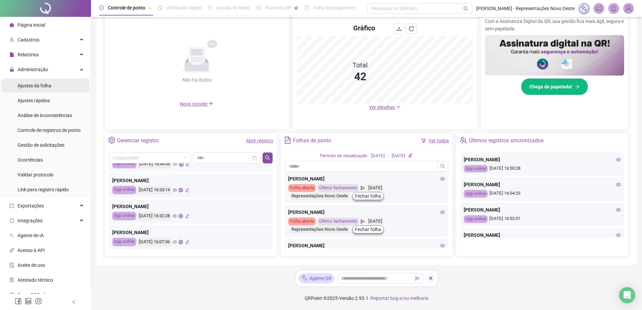
click at [59, 84] on li "Ajustes da folha" at bounding box center [45, 85] width 88 height 13
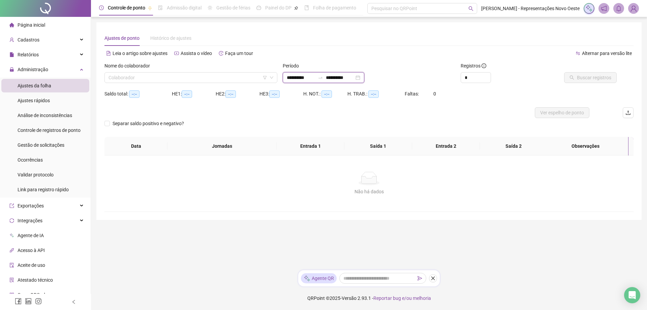
click at [341, 79] on input "**********" at bounding box center [340, 77] width 28 height 7
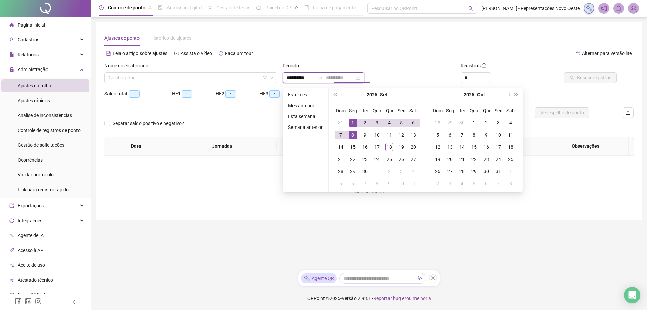
type input "**********"
click at [350, 121] on div "1" at bounding box center [353, 123] width 8 height 8
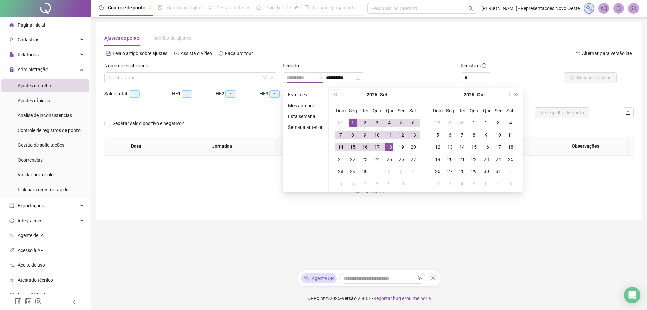
click at [390, 148] on div "18" at bounding box center [389, 147] width 8 height 8
type input "**********"
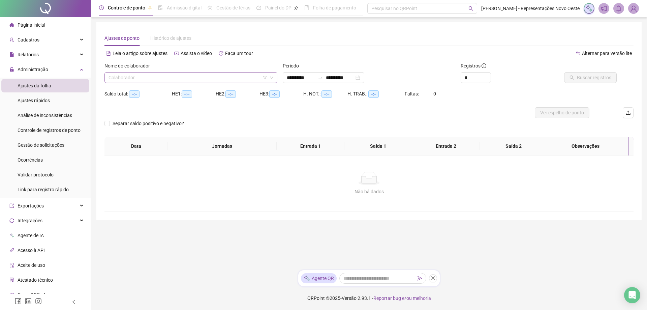
click at [207, 76] on input "search" at bounding box center [187, 77] width 159 height 10
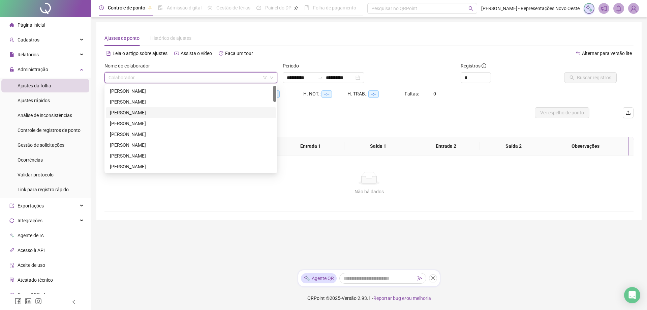
click at [146, 114] on div "[PERSON_NAME]" at bounding box center [191, 112] width 162 height 7
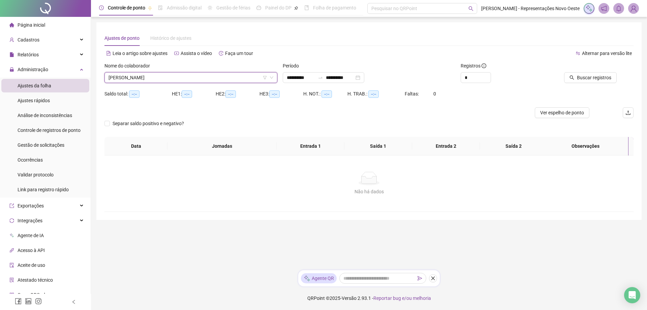
click at [580, 71] on div at bounding box center [583, 67] width 67 height 10
click at [580, 74] on span "Buscar registros" at bounding box center [594, 77] width 34 height 7
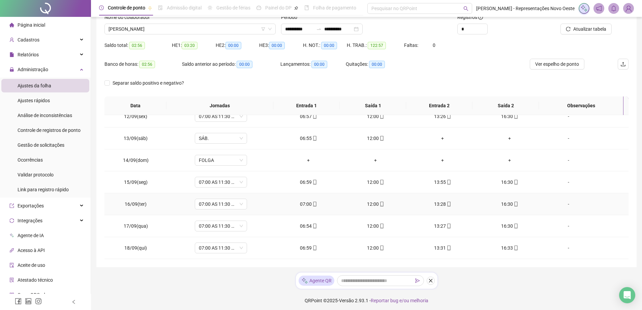
scroll to position [51, 0]
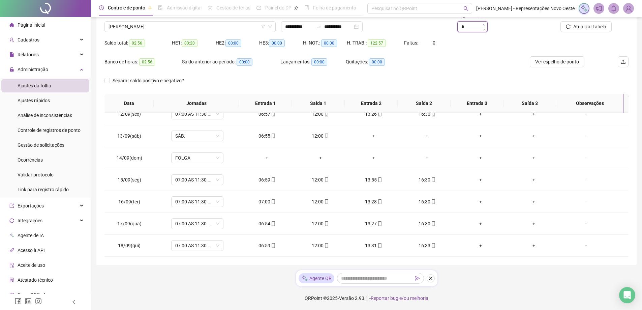
click at [483, 25] on icon "up" at bounding box center [484, 25] width 2 height 2
type input "*"
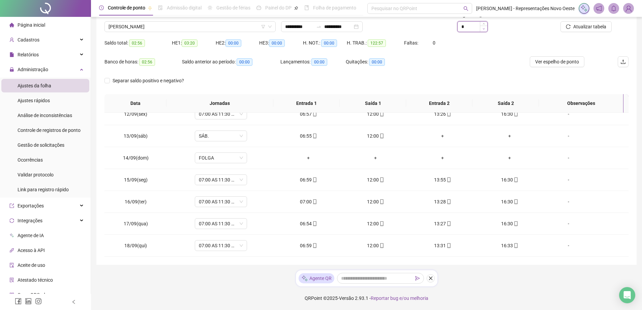
click at [484, 29] on icon "down" at bounding box center [484, 29] width 2 height 2
